Goal: Find specific page/section: Find specific page/section

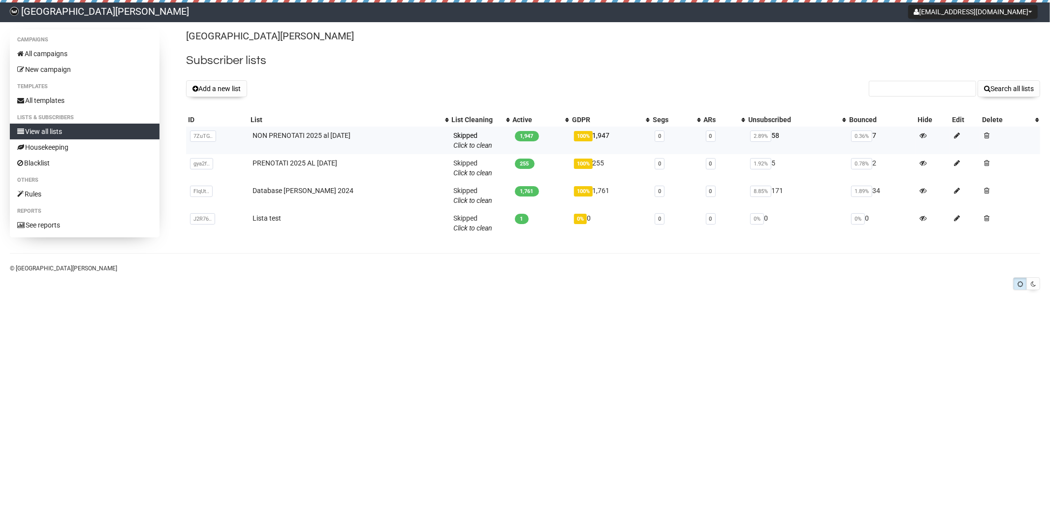
drag, startPoint x: 368, startPoint y: 137, endPoint x: 247, endPoint y: 134, distance: 121.1
click at [249, 134] on td "NON PRENOTATI 2025 al 16.07.25" at bounding box center [349, 141] width 201 height 28
copy link "NON PRENOTATI 2025 al 16.07.25"
copy link "PRENOTATI 2025 AL 16.07.2025"
copy link "Database TETI 2024"
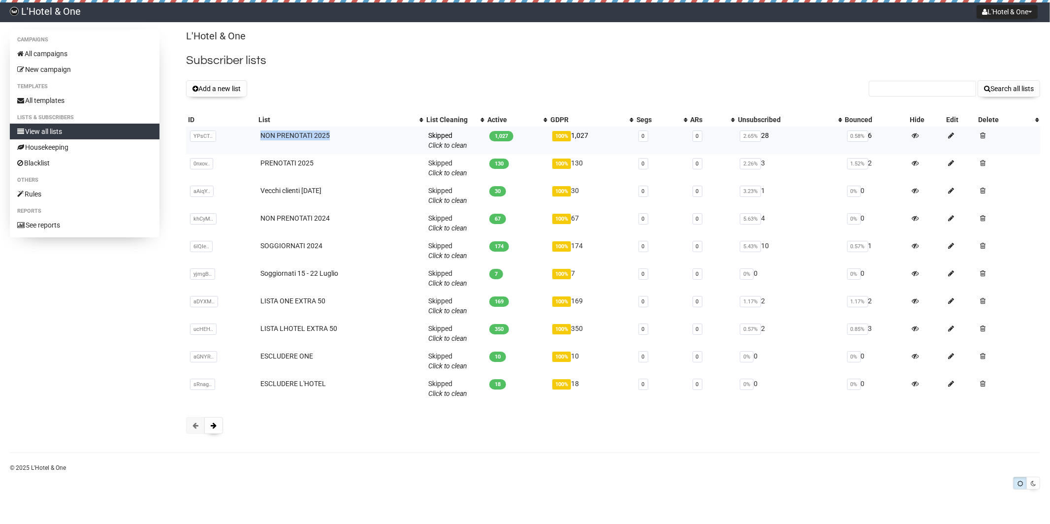
drag, startPoint x: 336, startPoint y: 138, endPoint x: 260, endPoint y: 140, distance: 76.3
click at [260, 140] on td "NON PRENOTATI 2025" at bounding box center [340, 141] width 168 height 28
copy link "NON PRENOTATI 2025"
drag, startPoint x: 334, startPoint y: 219, endPoint x: 256, endPoint y: 220, distance: 77.8
click at [256, 220] on td "NON PRENOTATI 2024" at bounding box center [340, 223] width 168 height 28
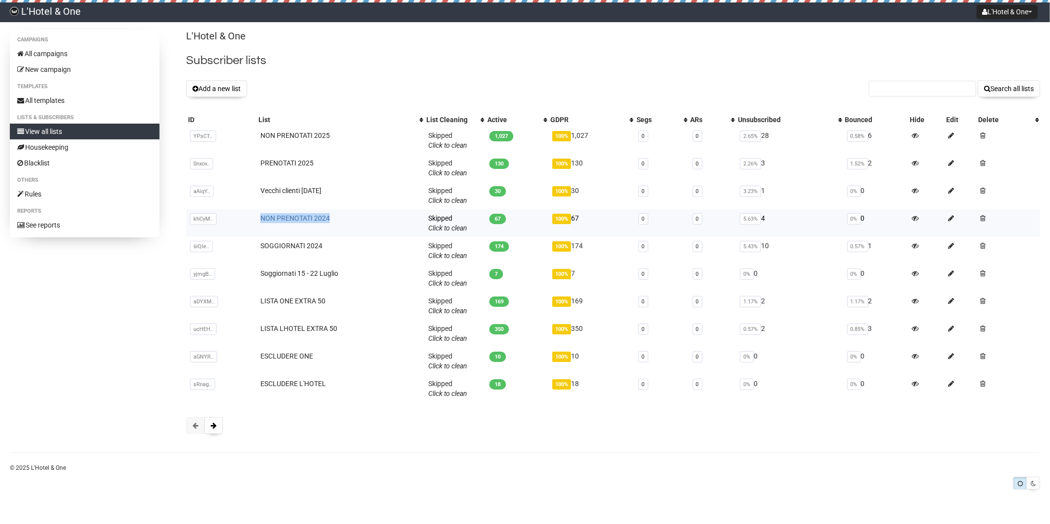
copy link "NON PRENOTATI 2024"
drag, startPoint x: 346, startPoint y: 272, endPoint x: 259, endPoint y: 274, distance: 86.7
click at [259, 274] on td "Soggiornati 15 - 22 Luglio" at bounding box center [340, 278] width 168 height 28
copy link "Soggiornati 15 - 22 Luglio"
click at [222, 425] on button at bounding box center [213, 425] width 19 height 17
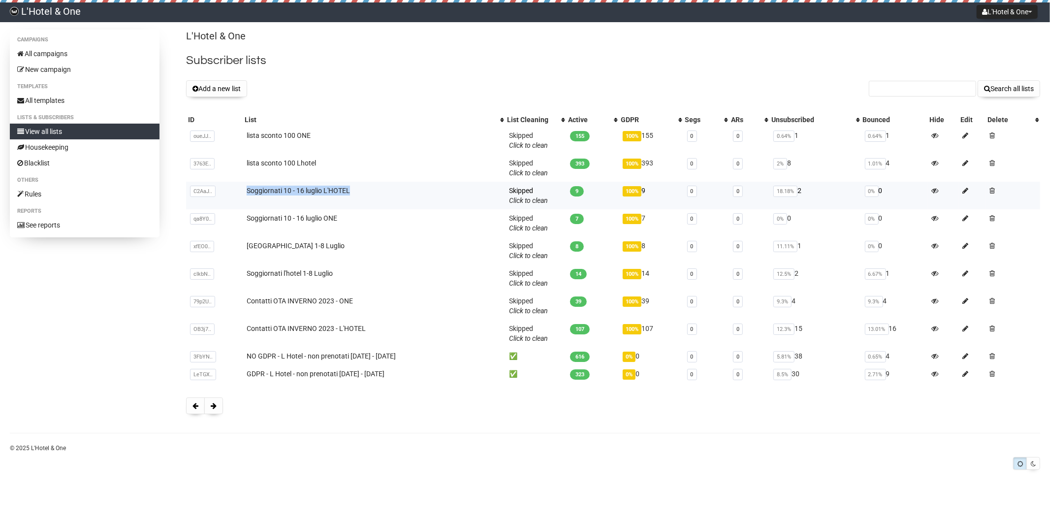
drag, startPoint x: 367, startPoint y: 190, endPoint x: 232, endPoint y: 192, distance: 134.9
click at [232, 192] on tr "C2AaJ.. C2AaJNm7m0GINDiKiXmWag Soggiornati 10 - 16 luglio L'HOTEL Skipped You c…" at bounding box center [613, 196] width 854 height 28
copy tr "C2AaJNm7m0GINDiKiXmWag Soggiornati 10 - 16 luglio L'HOTEL"
drag, startPoint x: 356, startPoint y: 218, endPoint x: 243, endPoint y: 220, distance: 112.8
click at [243, 220] on td "Soggiornati 10 - 16 luglio ONE" at bounding box center [374, 223] width 262 height 28
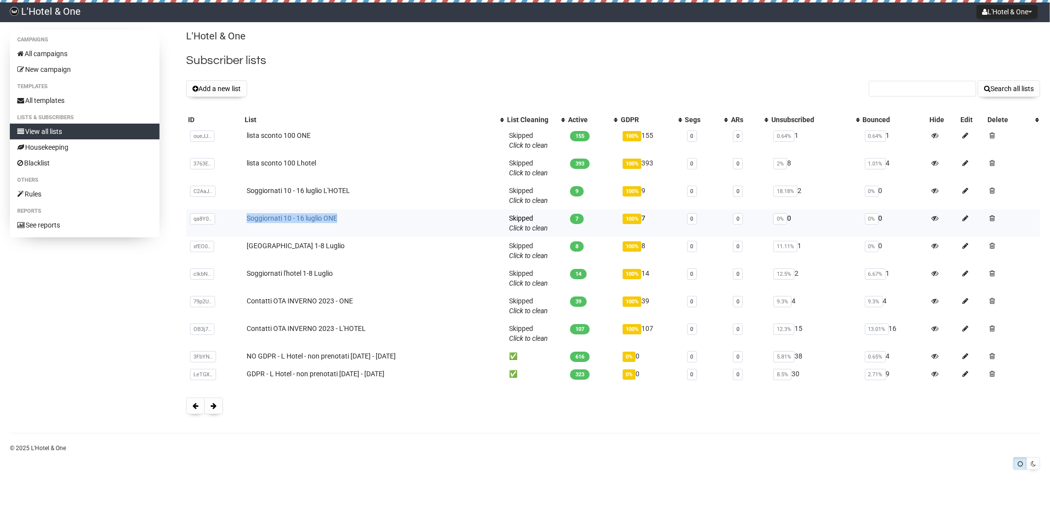
copy link "Soggiornati 10 - 16 luglio ONE"
drag, startPoint x: 355, startPoint y: 247, endPoint x: 230, endPoint y: 249, distance: 125.5
click at [230, 249] on tr "xfEO0.. xfEO0z78929B5Z2GeNJFFcug [GEOGRAPHIC_DATA] 1-8 Luglio Skipped You can b…" at bounding box center [613, 251] width 854 height 28
copy tr "xfEO0z78929B5Z2GeNJFFcug [GEOGRAPHIC_DATA] 1-8 Luglio"
drag, startPoint x: 416, startPoint y: 368, endPoint x: 406, endPoint y: 374, distance: 11.2
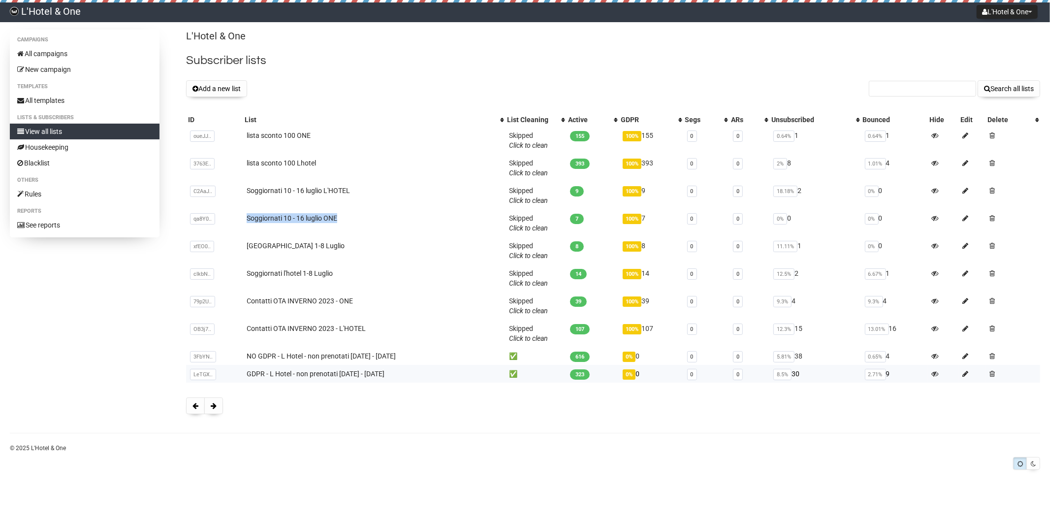
click at [406, 374] on td "GDPR - L Hotel - non prenotati [DATE] - [DATE]" at bounding box center [374, 374] width 262 height 18
copy link "GDPR - L Hotel - non prenotati [DATE] - [DATE]"
click at [223, 403] on div at bounding box center [613, 405] width 854 height 17
click at [214, 405] on span at bounding box center [214, 405] width 6 height 7
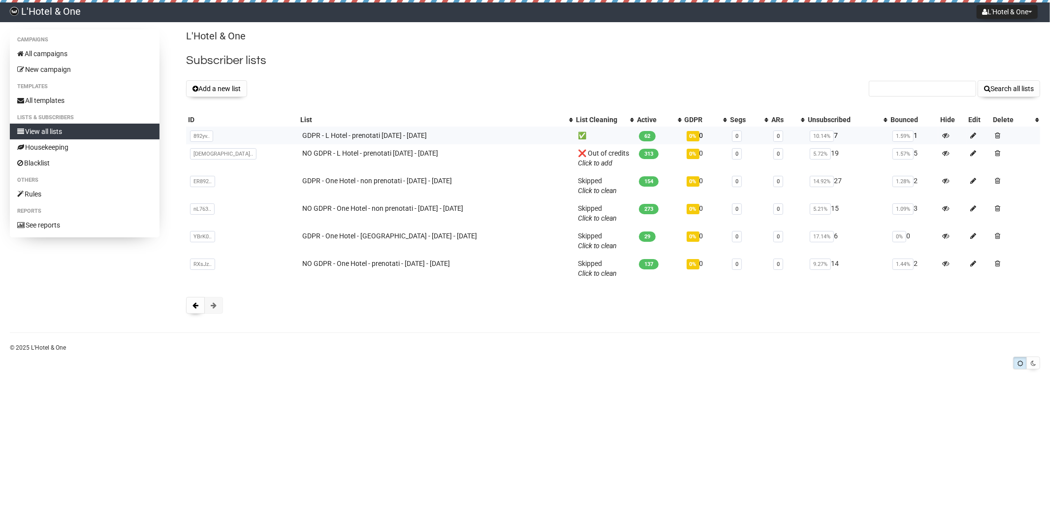
drag, startPoint x: 393, startPoint y: 134, endPoint x: 265, endPoint y: 140, distance: 128.6
click at [232, 134] on tr "892yv.. 892yv4FGOL71GSatCNCXXSsw GDPR - L Hotel - prenotati mar 2022 - nov 2022…" at bounding box center [613, 136] width 854 height 18
copy tr "892yv4FGOL71GSatCNCXXSsw GDPR - L Hotel - prenotati mar 2022 - nov 2022"
click at [1020, 13] on button "L'Hotel & One" at bounding box center [1007, 12] width 61 height 14
click at [1004, 62] on link "Logout" at bounding box center [1000, 58] width 79 height 15
